Goal: Transaction & Acquisition: Download file/media

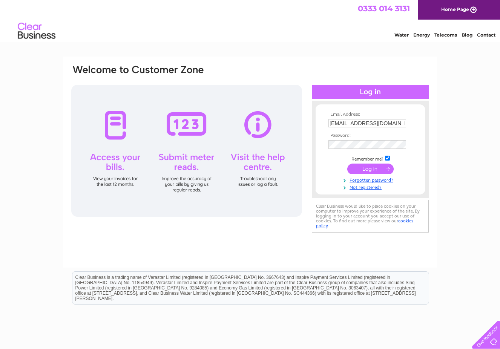
click at [370, 168] on input "submit" at bounding box center [370, 168] width 46 height 11
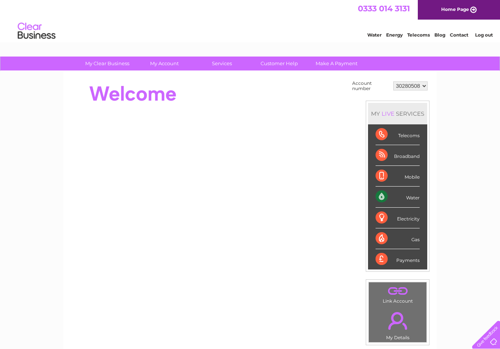
click at [393, 81] on select "30280508" at bounding box center [410, 85] width 34 height 9
click at [412, 84] on select "30280508" at bounding box center [410, 85] width 34 height 9
click at [399, 319] on link "." at bounding box center [397, 320] width 54 height 26
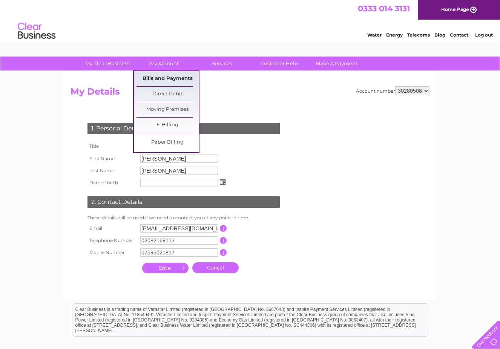
click at [164, 78] on link "Bills and Payments" at bounding box center [167, 78] width 62 height 15
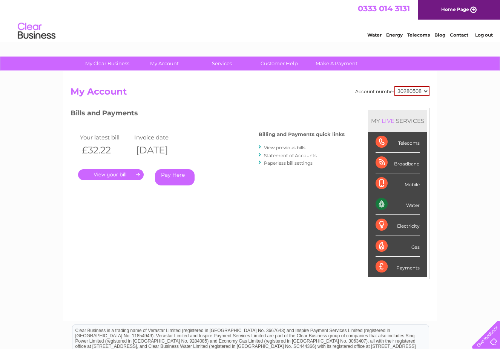
click at [109, 173] on link "." at bounding box center [111, 174] width 66 height 11
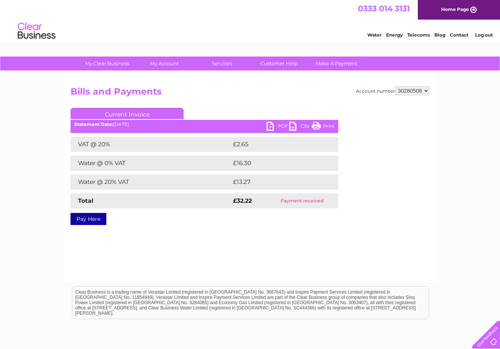
click at [272, 124] on link "PDF" at bounding box center [277, 127] width 23 height 11
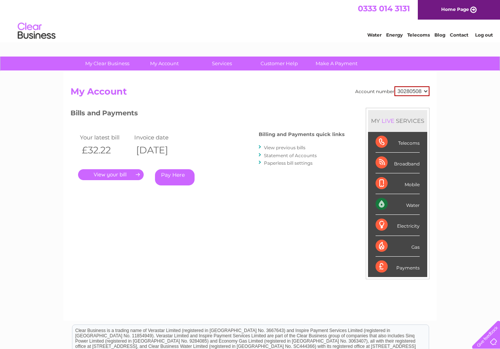
click at [282, 146] on link "View previous bills" at bounding box center [284, 148] width 41 height 6
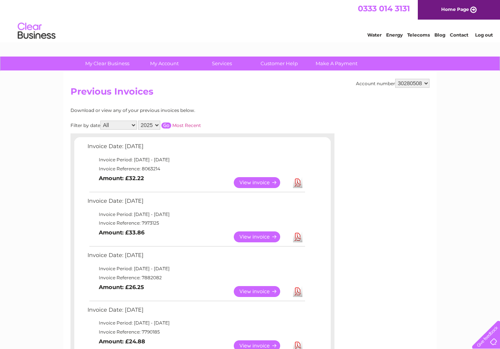
click at [297, 234] on link "Download" at bounding box center [297, 236] width 9 height 11
click at [296, 288] on link "Download" at bounding box center [297, 291] width 9 height 11
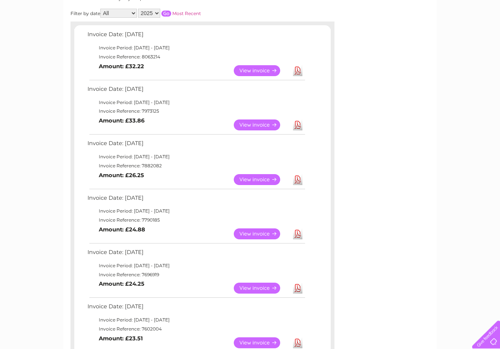
scroll to position [154, 0]
